Goal: Task Accomplishment & Management: Manage account settings

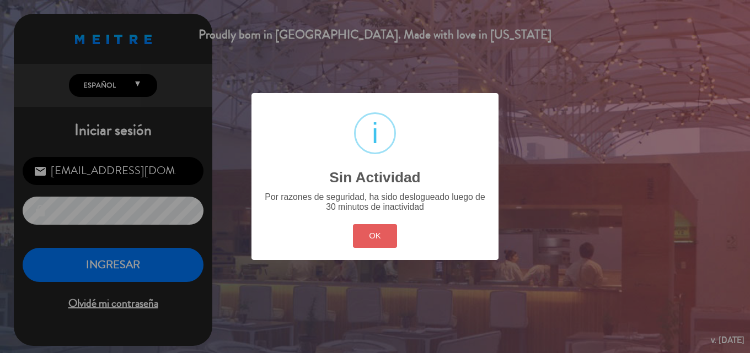
click at [378, 230] on button "OK" at bounding box center [375, 236] width 45 height 24
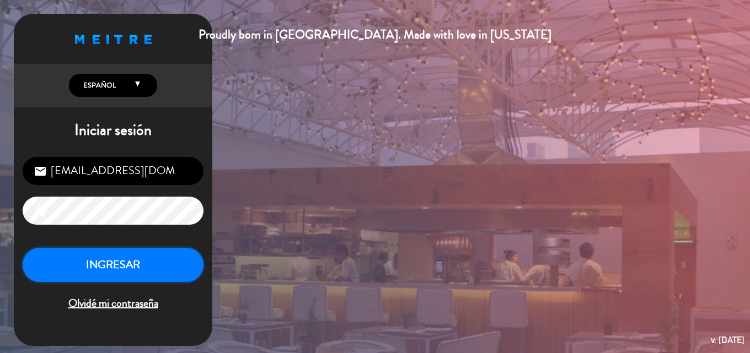
click at [88, 265] on button "INGRESAR" at bounding box center [113, 265] width 181 height 35
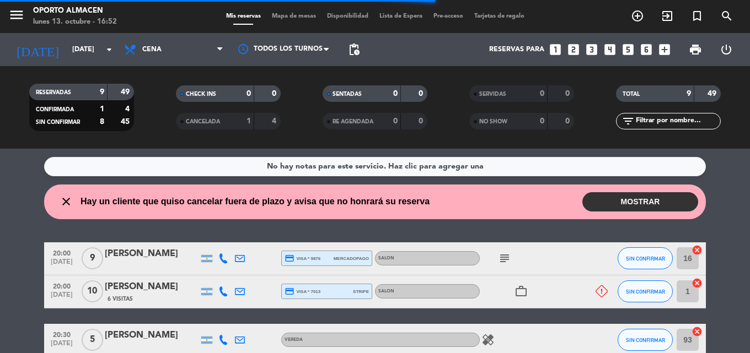
click at [602, 198] on button "MOSTRAR" at bounding box center [640, 201] width 116 height 19
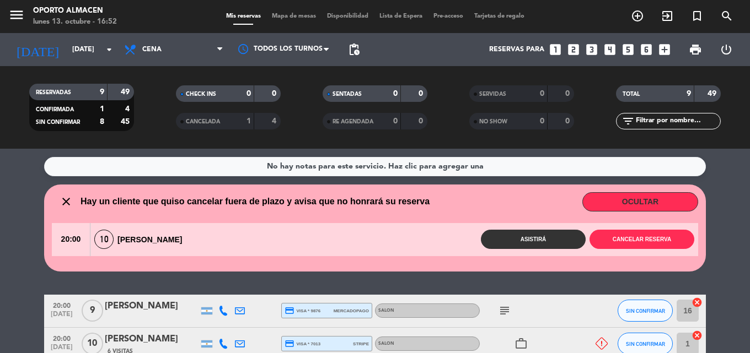
click at [588, 201] on button "OCULTAR" at bounding box center [640, 201] width 116 height 19
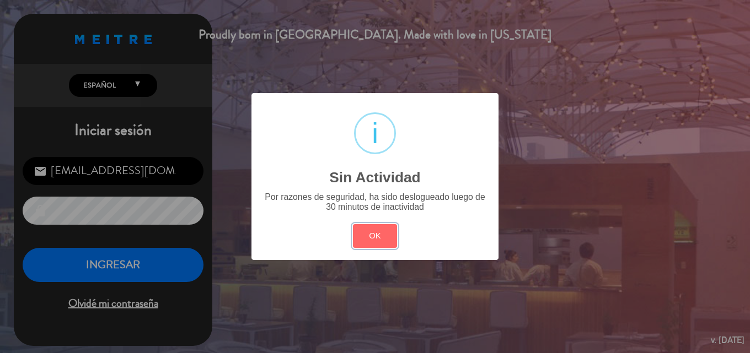
click at [369, 240] on button "OK" at bounding box center [375, 236] width 45 height 24
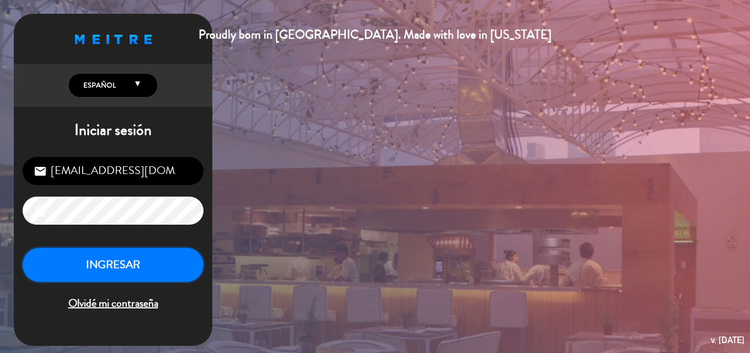
click at [152, 256] on button "INGRESAR" at bounding box center [113, 265] width 181 height 35
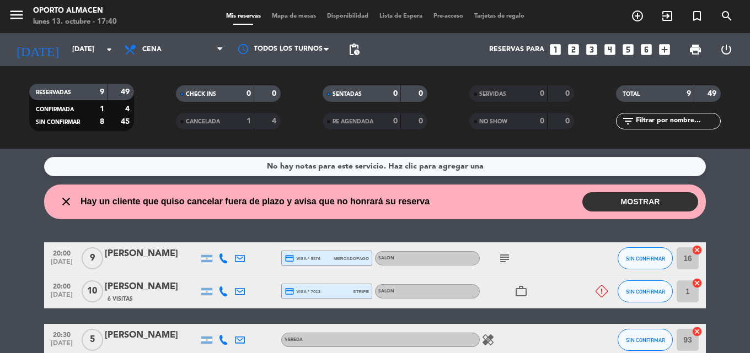
click at [503, 256] on icon "subject" at bounding box center [504, 258] width 13 height 13
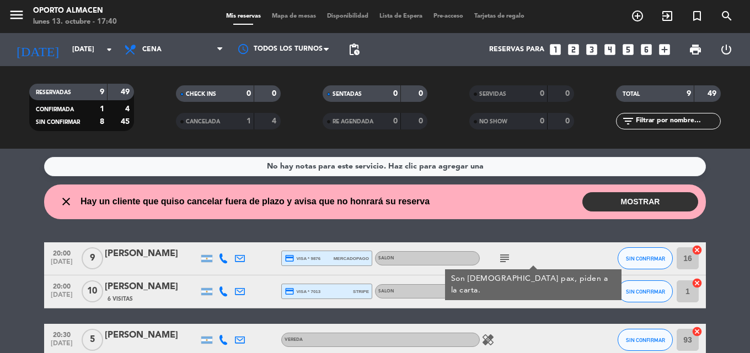
click at [535, 256] on div "subject Son [DEMOGRAPHIC_DATA] pax, piden a la carta." at bounding box center [528, 259] width 99 height 33
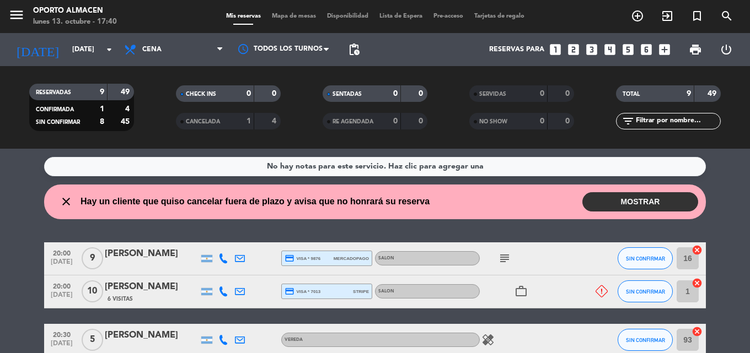
click at [521, 292] on icon "work_outline" at bounding box center [520, 291] width 13 height 13
click at [601, 290] on icon at bounding box center [601, 291] width 12 height 12
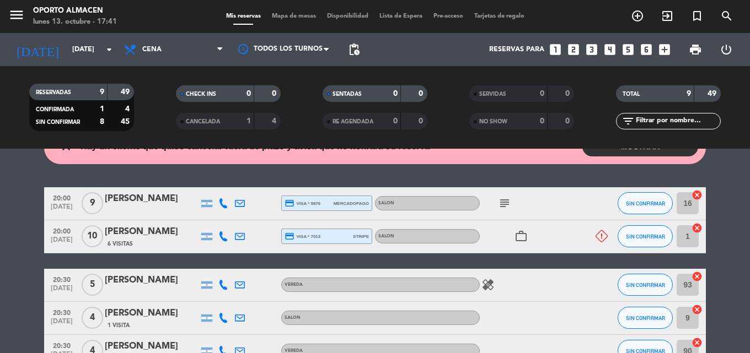
scroll to position [110, 0]
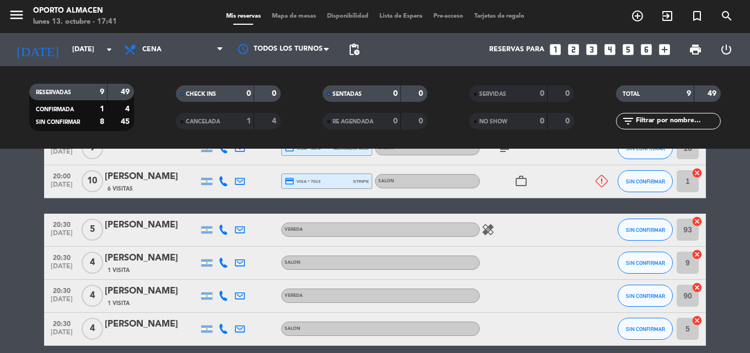
click at [485, 232] on icon "healing" at bounding box center [487, 229] width 13 height 13
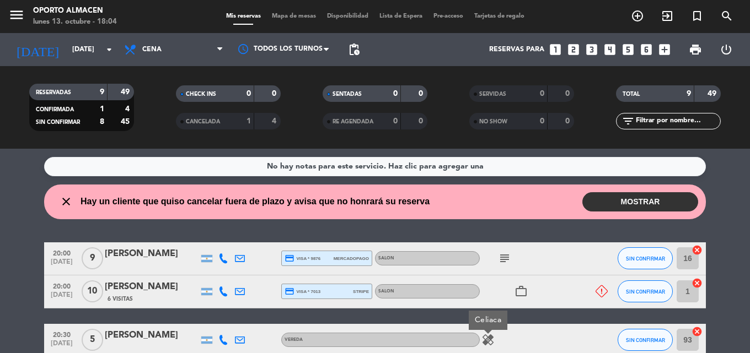
click at [617, 201] on button "MOSTRAR" at bounding box center [640, 201] width 116 height 19
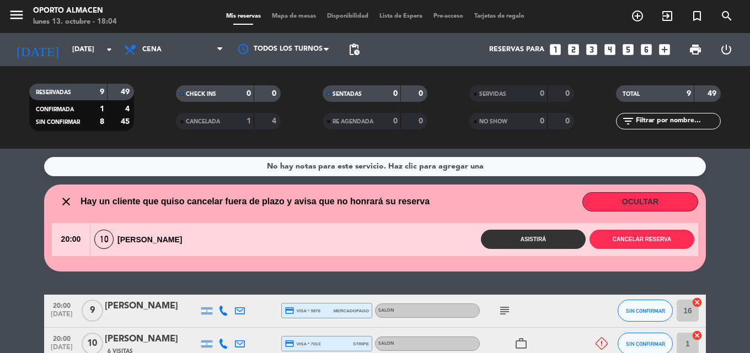
click at [617, 201] on button "OCULTAR" at bounding box center [640, 201] width 116 height 19
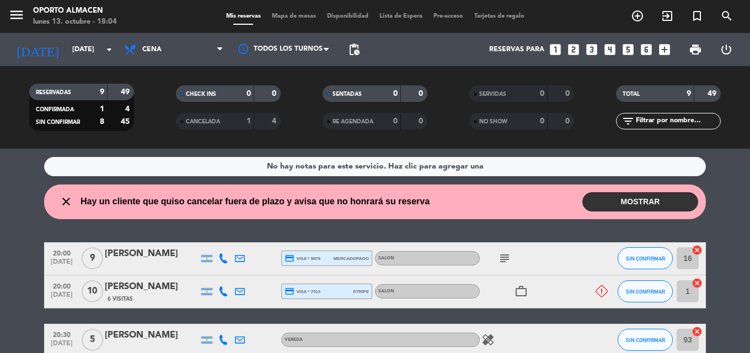
click at [502, 262] on icon "subject" at bounding box center [504, 258] width 13 height 13
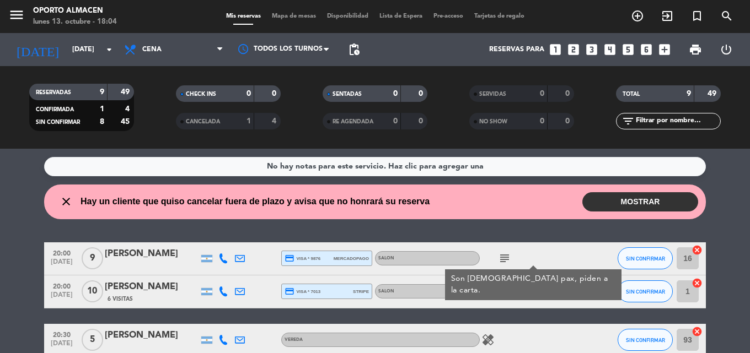
click at [502, 262] on icon "subject" at bounding box center [504, 258] width 13 height 13
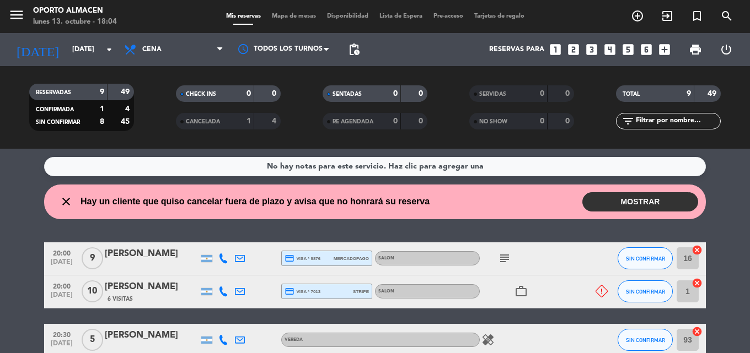
click at [225, 291] on icon at bounding box center [223, 292] width 10 height 10
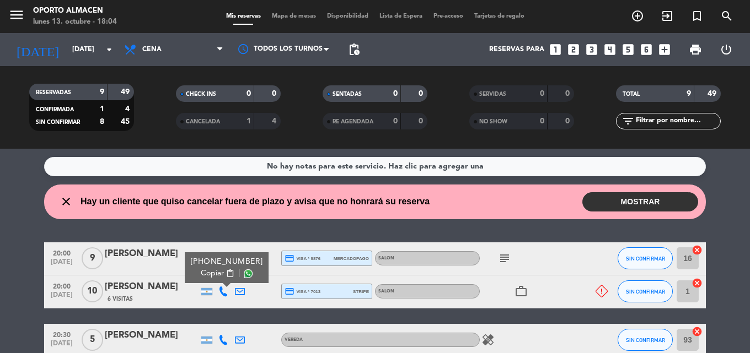
click at [227, 273] on span "content_paste" at bounding box center [230, 274] width 8 height 8
click at [637, 198] on button "MOSTRAR" at bounding box center [640, 201] width 116 height 19
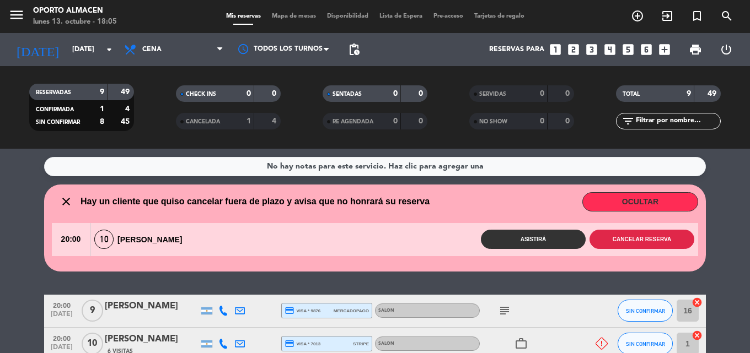
click at [629, 241] on button "Cancelar reserva" at bounding box center [641, 239] width 105 height 19
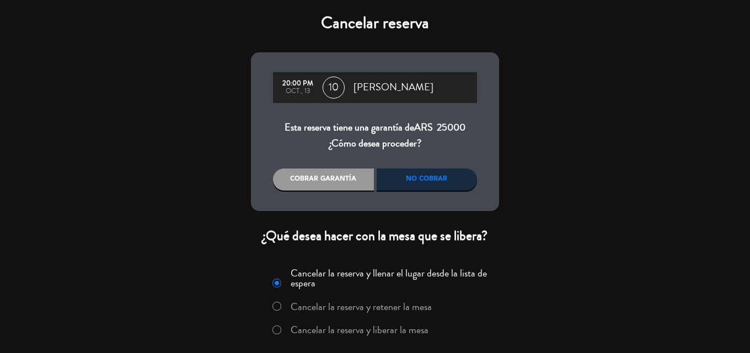
scroll to position [36, 0]
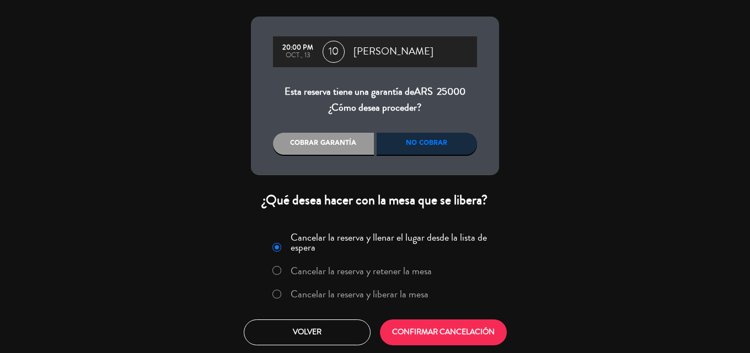
click at [365, 295] on label "Cancelar la reserva y liberar la mesa" at bounding box center [359, 294] width 138 height 10
click at [416, 141] on div "No cobrar" at bounding box center [426, 144] width 101 height 22
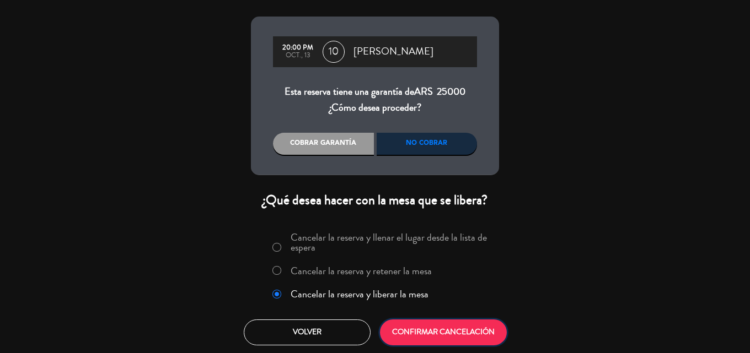
click at [466, 328] on button "CONFIRMAR CANCELACIÓN" at bounding box center [443, 333] width 127 height 26
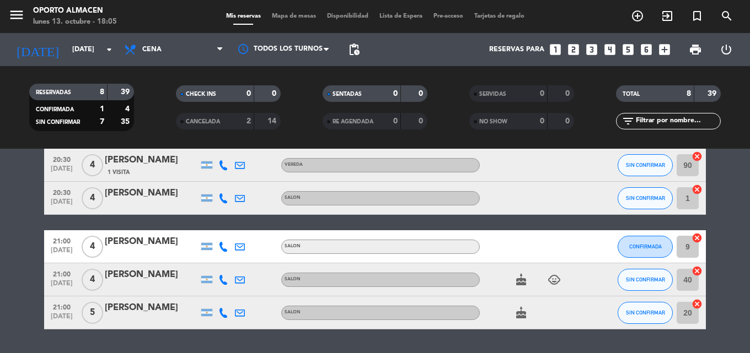
scroll to position [55, 0]
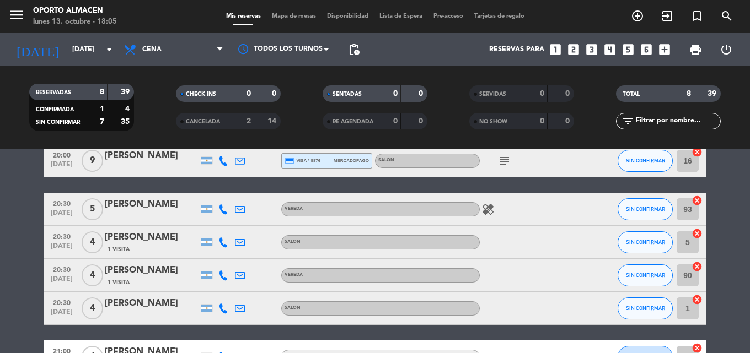
click at [488, 204] on icon "healing" at bounding box center [487, 209] width 13 height 13
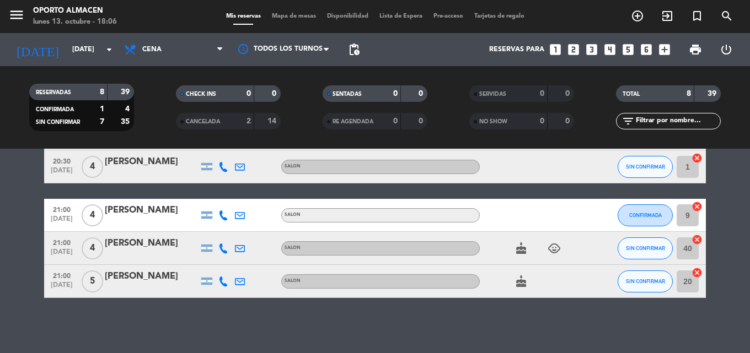
scroll to position [142, 0]
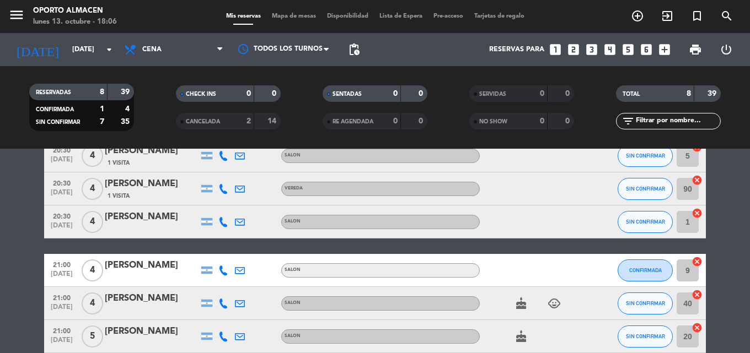
click at [223, 227] on icon at bounding box center [223, 222] width 10 height 10
click at [219, 204] on span "Copiar" at bounding box center [212, 204] width 23 height 12
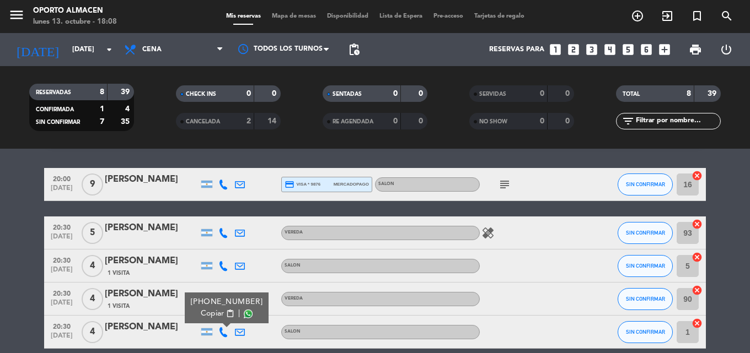
scroll to position [0, 0]
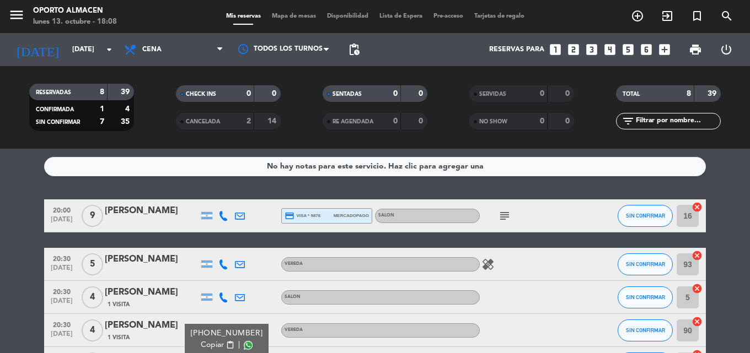
click at [506, 216] on icon "subject" at bounding box center [504, 215] width 13 height 13
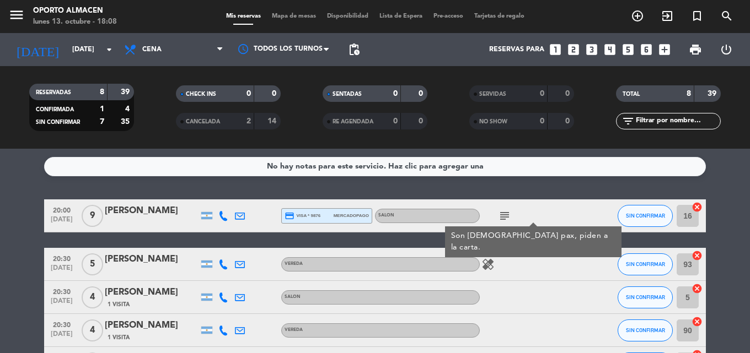
click at [506, 216] on icon "subject" at bounding box center [504, 215] width 13 height 13
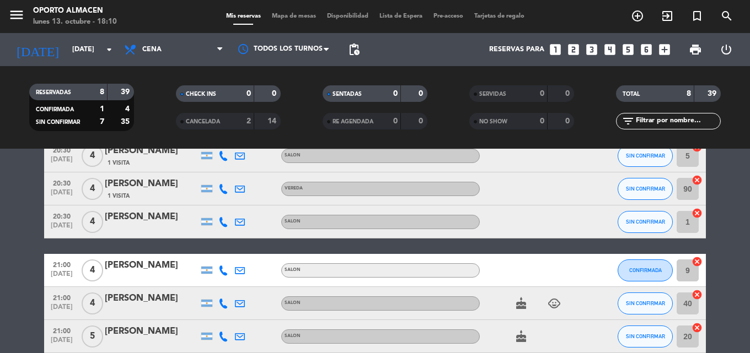
scroll to position [87, 0]
